Goal: Navigation & Orientation: Find specific page/section

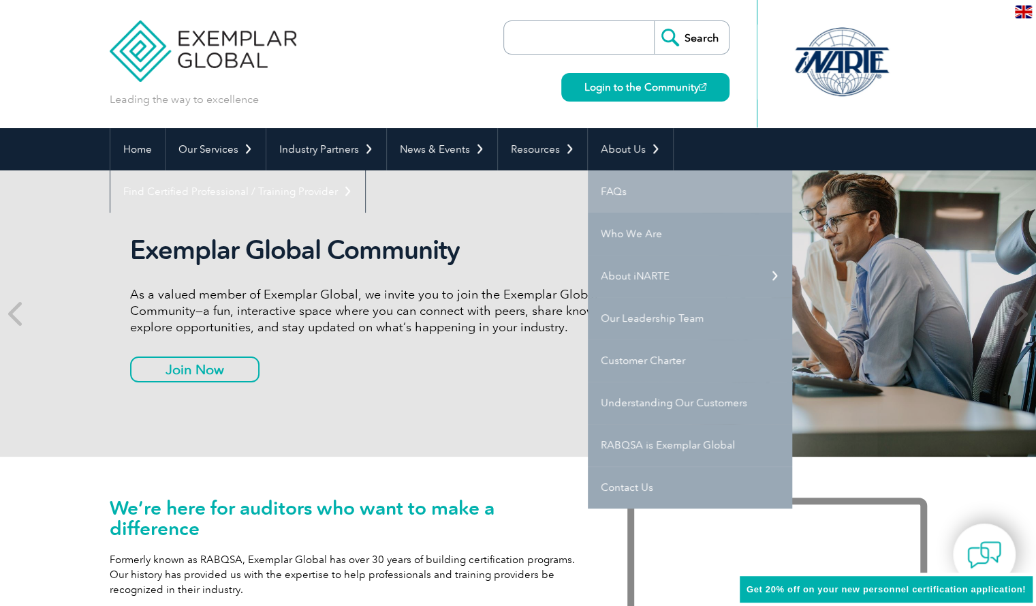
click at [606, 189] on link "FAQs" at bounding box center [690, 191] width 204 height 42
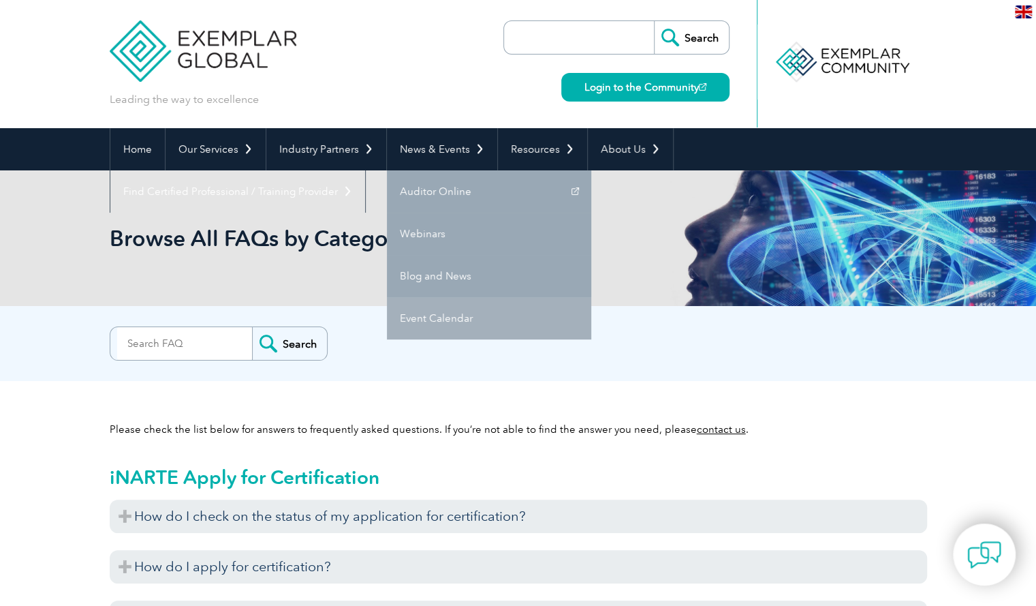
click at [412, 320] on link "Event Calendar" at bounding box center [489, 318] width 204 height 42
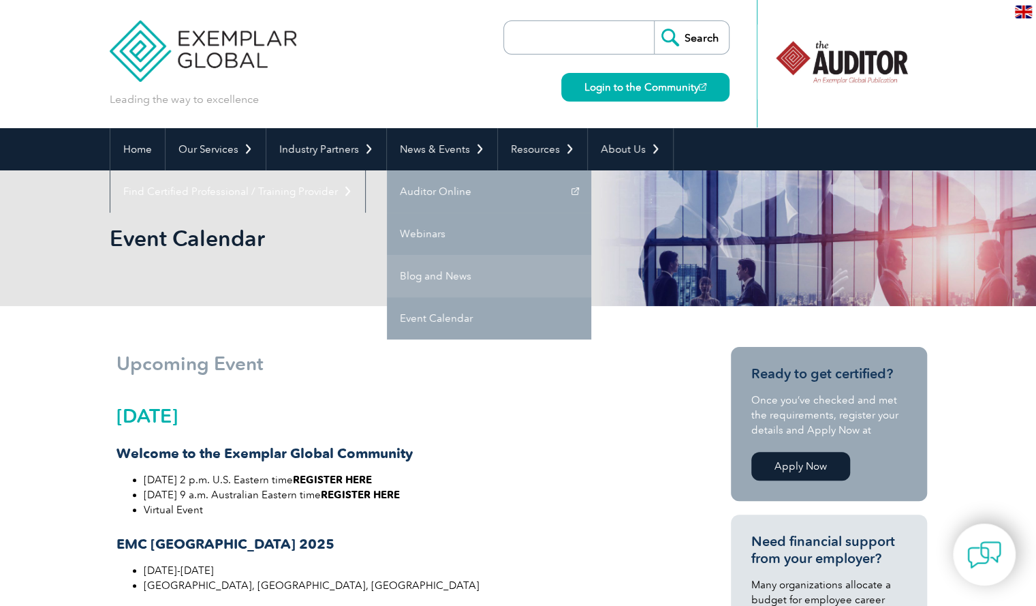
click at [431, 285] on link "Blog and News" at bounding box center [489, 276] width 204 height 42
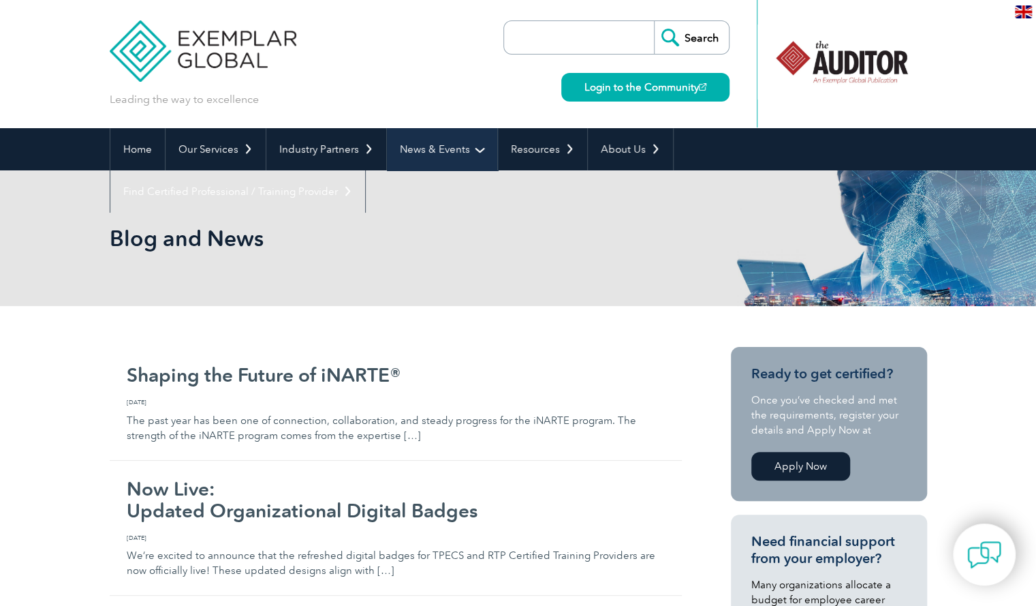
click at [445, 149] on link "News & Events" at bounding box center [442, 149] width 110 height 42
click at [451, 159] on link "News & Events" at bounding box center [442, 149] width 110 height 42
click at [469, 153] on link "News & Events" at bounding box center [442, 149] width 110 height 42
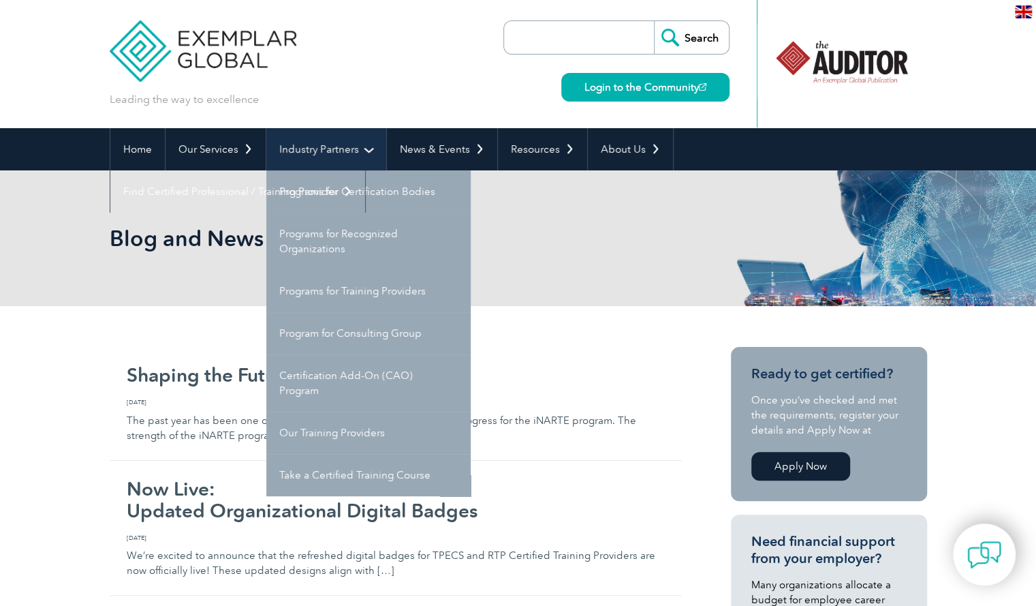
click at [362, 151] on link "Industry Partners" at bounding box center [326, 149] width 120 height 42
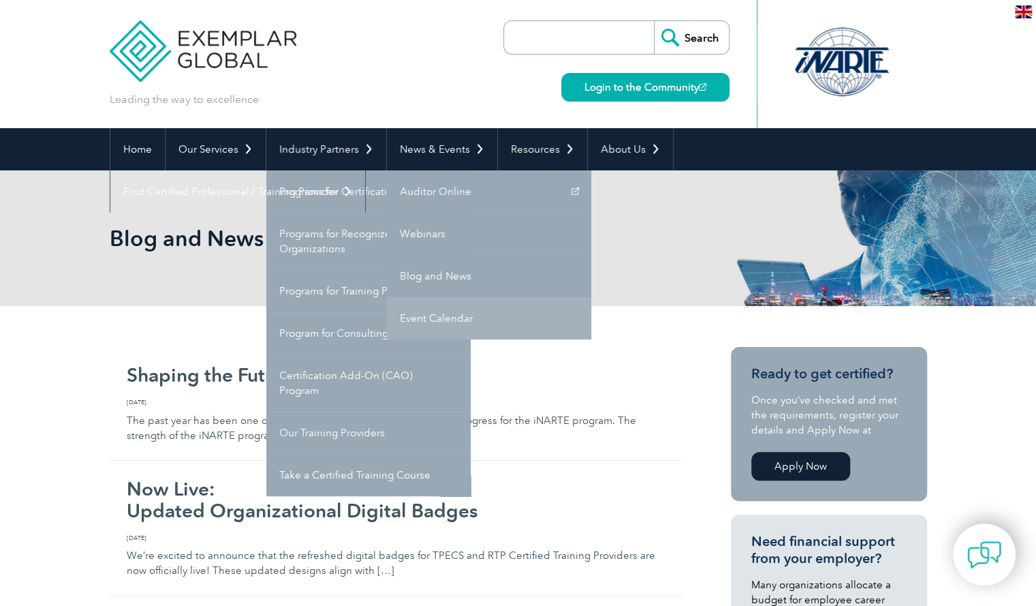
click at [431, 310] on link "Event Calendar" at bounding box center [489, 318] width 204 height 42
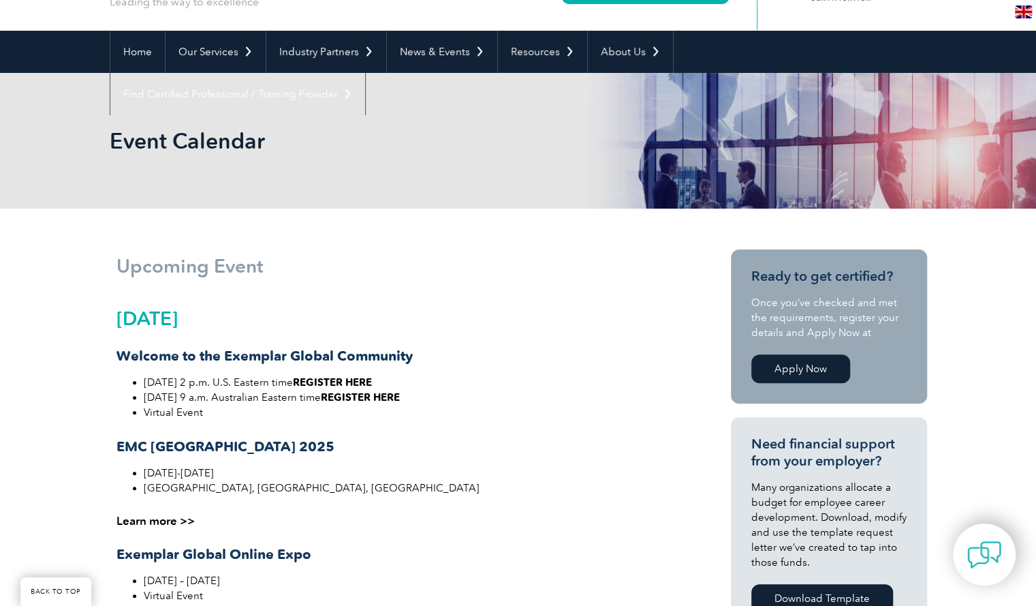
scroll to position [88, 0]
